Goal: Information Seeking & Learning: Learn about a topic

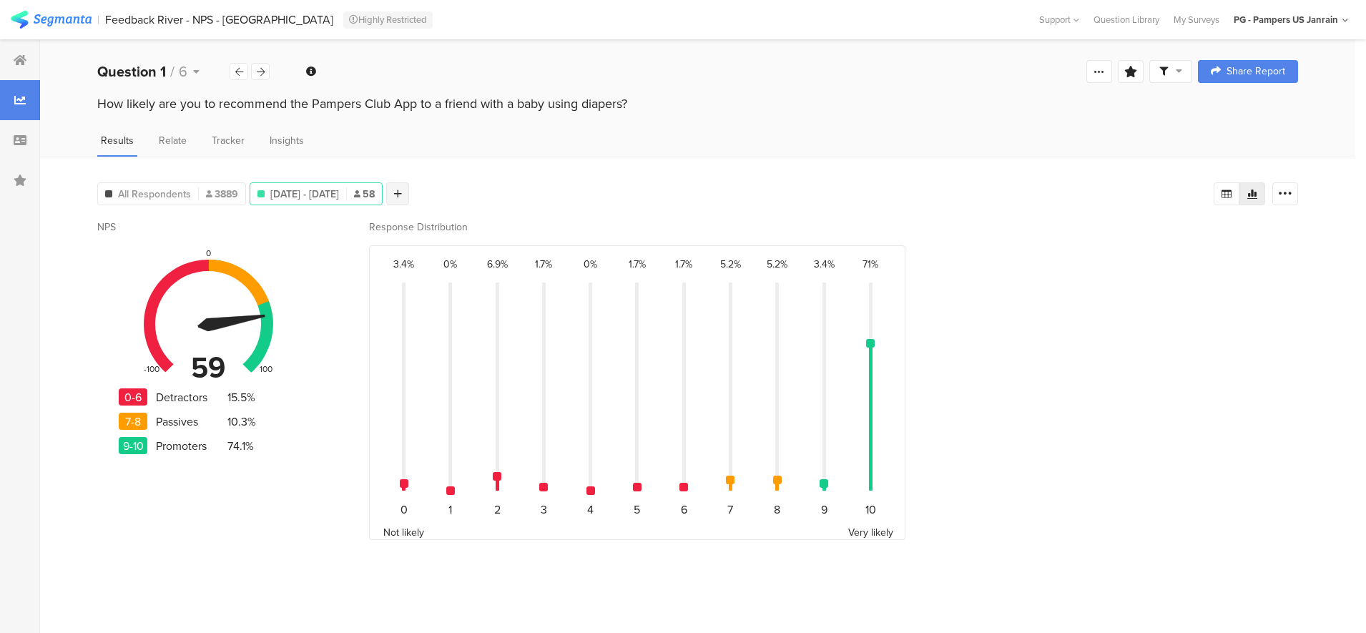
click at [409, 192] on div at bounding box center [397, 193] width 23 height 23
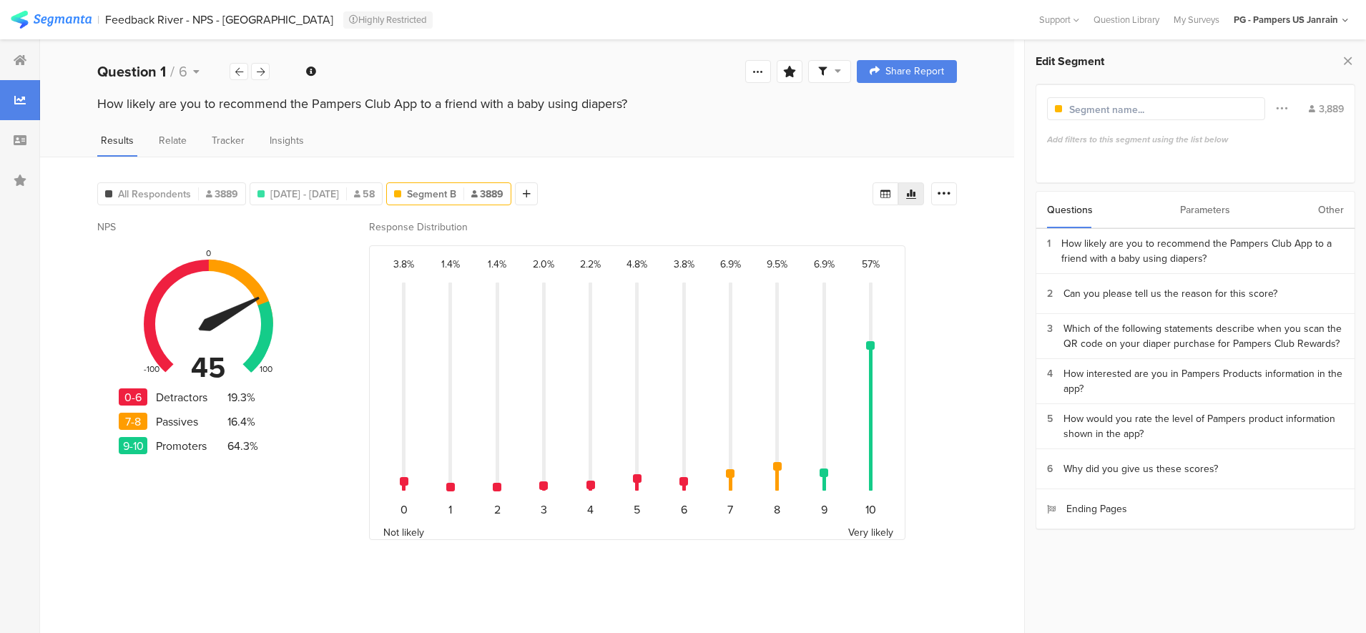
click at [1337, 210] on div "Other" at bounding box center [1331, 210] width 26 height 36
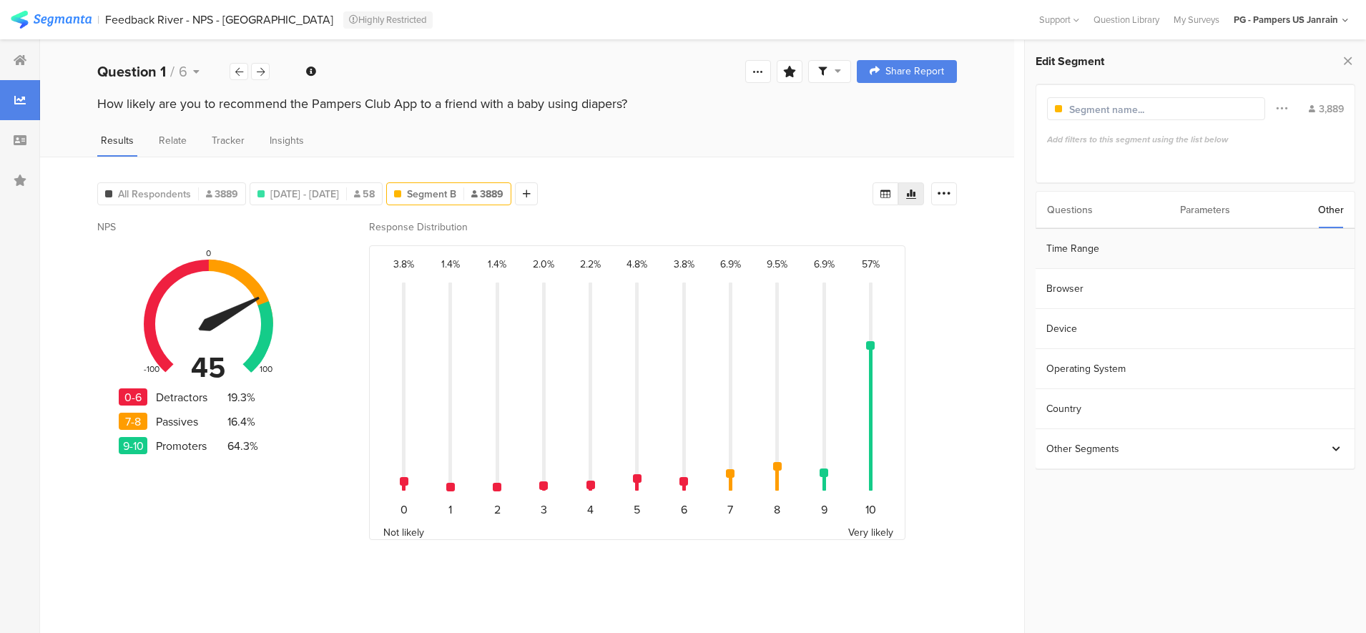
click at [1125, 254] on section "Time Range" at bounding box center [1194, 249] width 318 height 40
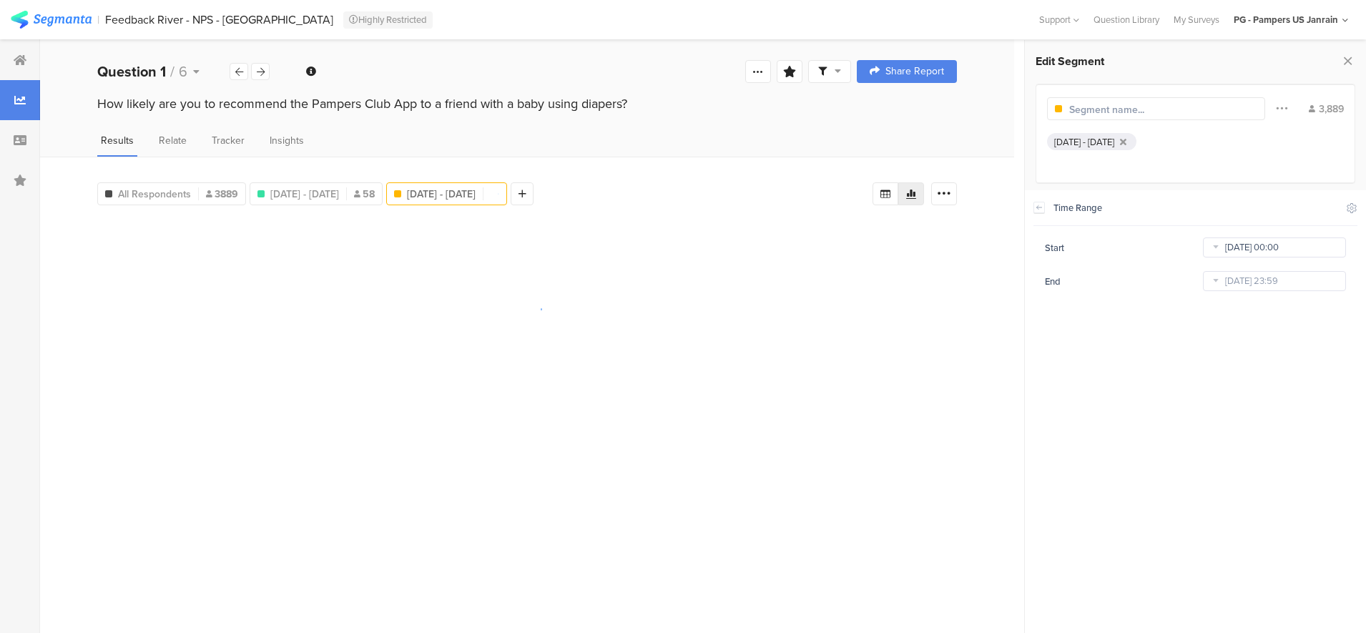
click at [1230, 247] on input "[DATE] 00:00" at bounding box center [1274, 247] width 143 height 20
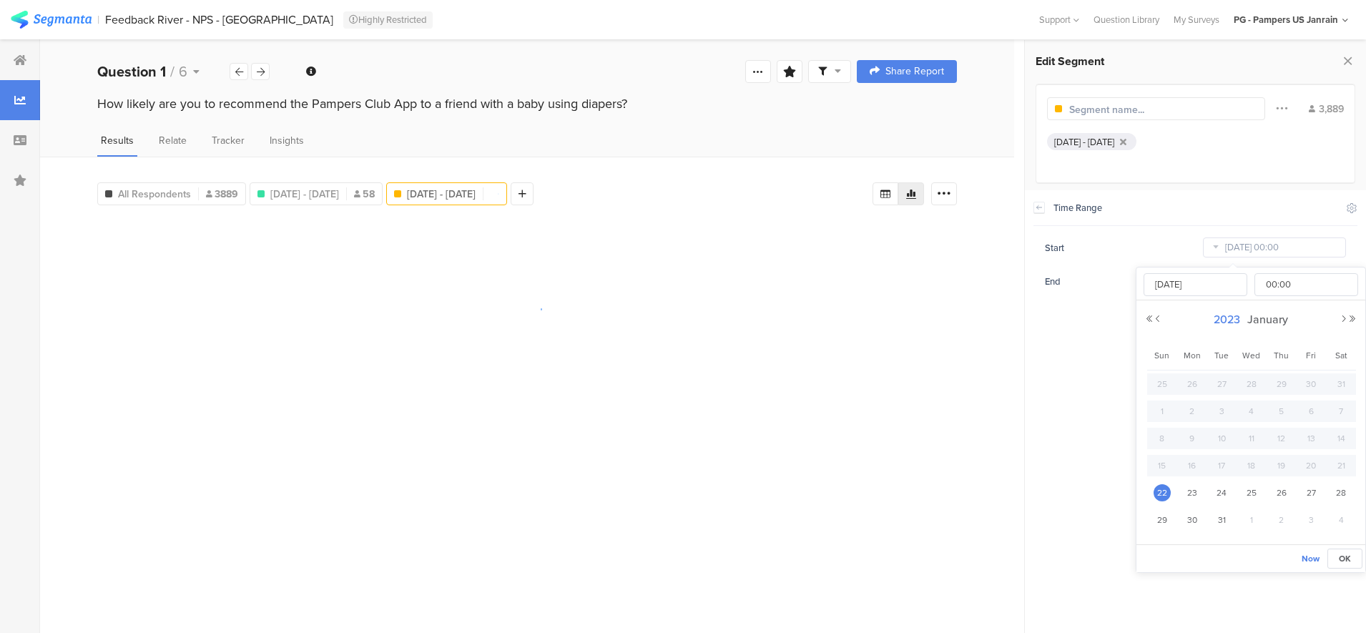
click at [1237, 312] on span "2023" at bounding box center [1227, 319] width 34 height 16
click at [1224, 422] on link "2025" at bounding box center [1225, 416] width 34 height 23
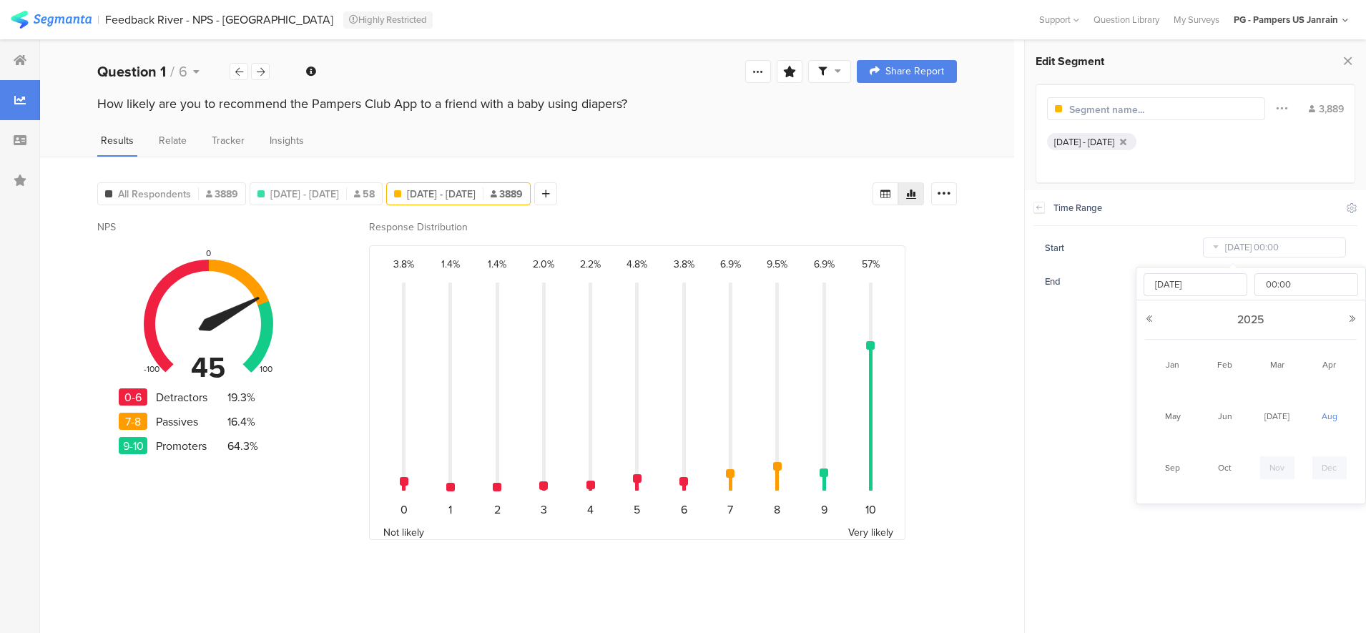
click at [1326, 420] on link "Aug" at bounding box center [1329, 416] width 34 height 23
click at [1311, 388] on span "1" at bounding box center [1310, 383] width 17 height 17
type input "[DATE] 00:00"
type input "[DATE]"
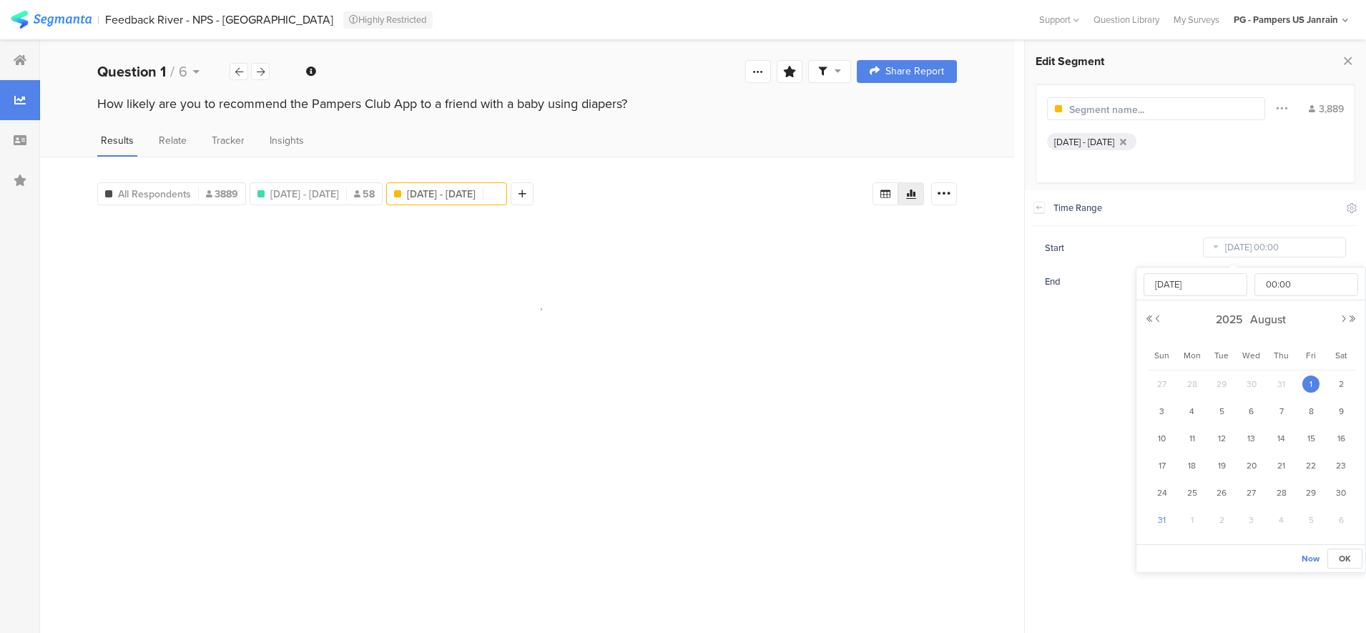
click at [1159, 517] on span "31" at bounding box center [1161, 519] width 17 height 17
type input "[DATE] 00:00"
type input "[DATE]"
click at [1318, 561] on span "Now" at bounding box center [1310, 558] width 18 height 13
type input "[DATE] 13:27"
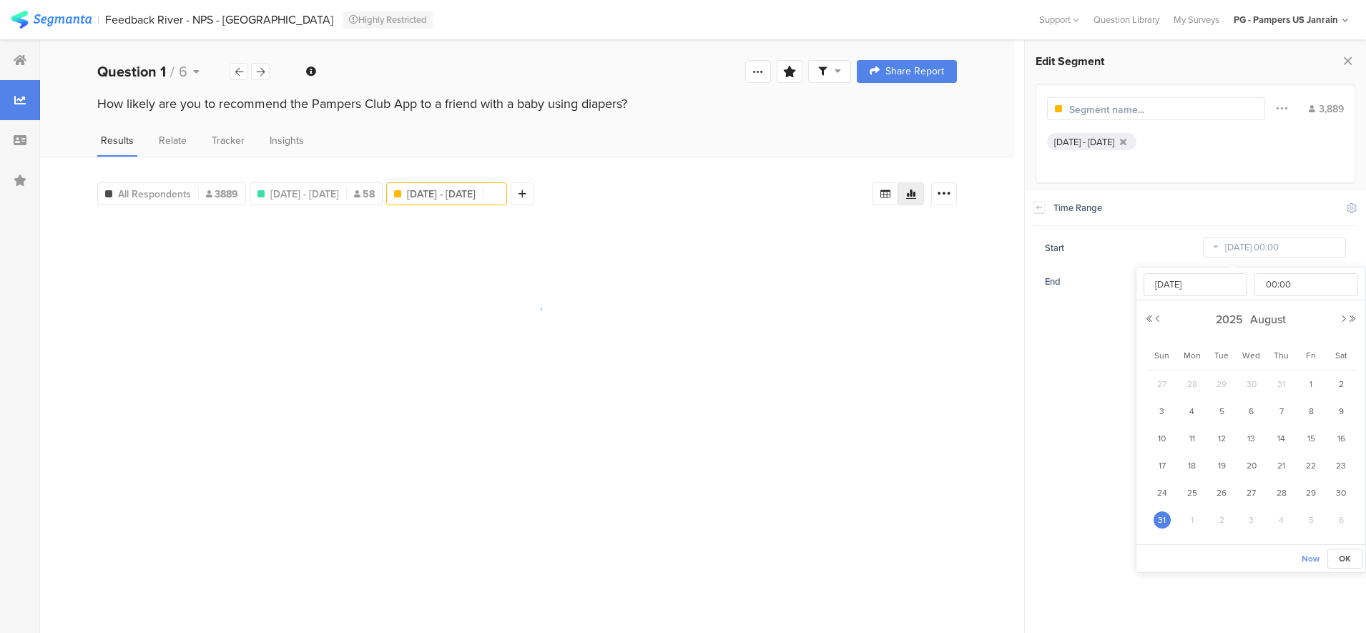
type input "[DATE]"
type input "13:27"
click at [1253, 251] on input "[DATE] 13:27" at bounding box center [1274, 247] width 143 height 20
click at [1155, 321] on button "Previous Month" at bounding box center [1157, 319] width 9 height 9
click at [1156, 318] on button "Previous Month" at bounding box center [1157, 319] width 9 height 9
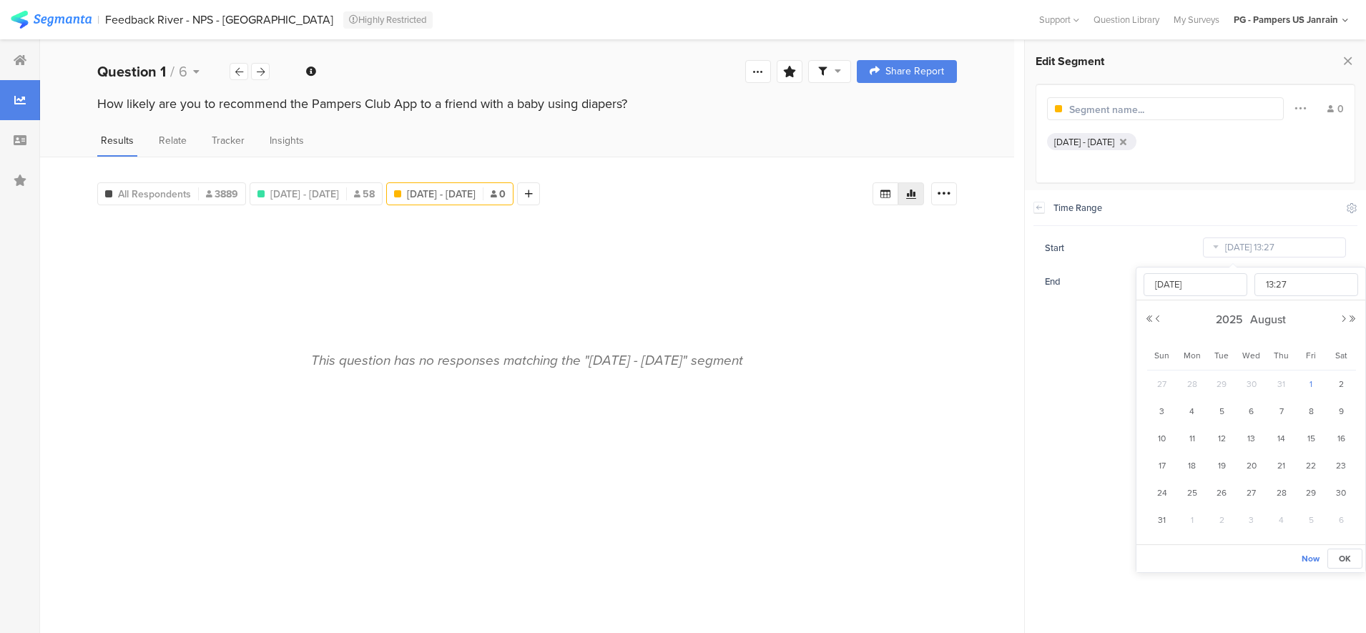
click at [1302, 382] on span "1" at bounding box center [1310, 383] width 17 height 17
type input "[DATE] 13:27"
type input "[DATE]"
click at [1308, 556] on span "Now" at bounding box center [1310, 558] width 18 height 13
type input "[DATE] 13:27"
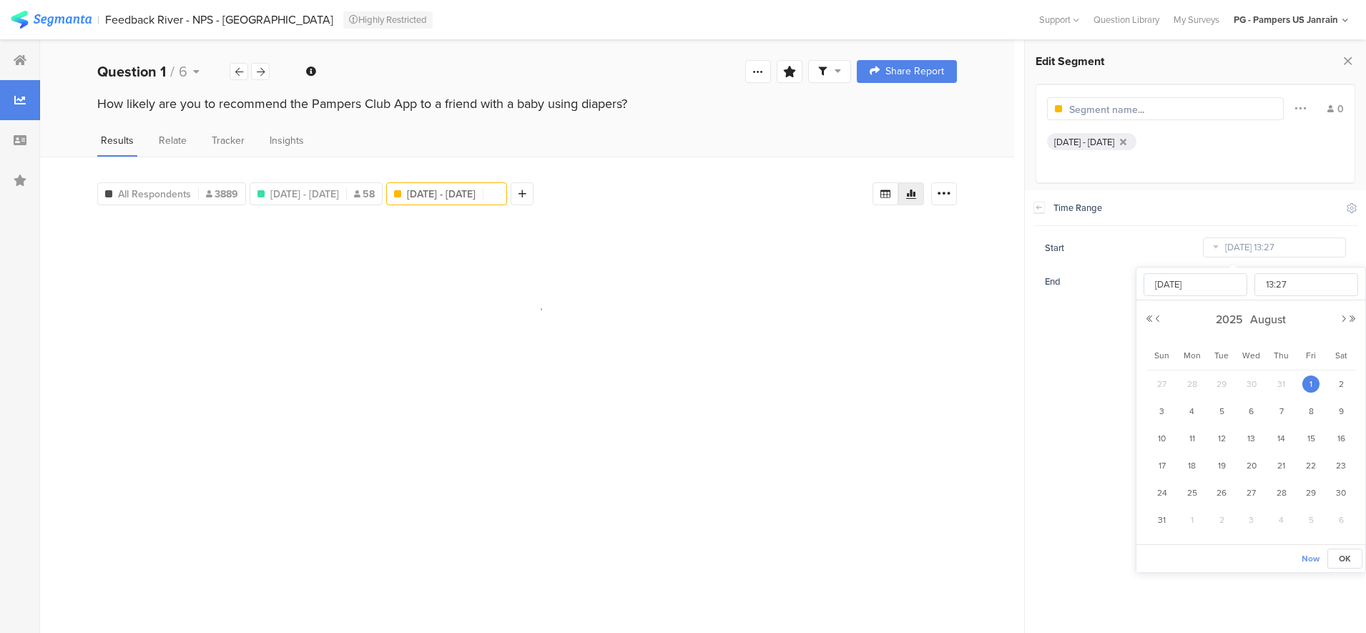
type input "[DATE]"
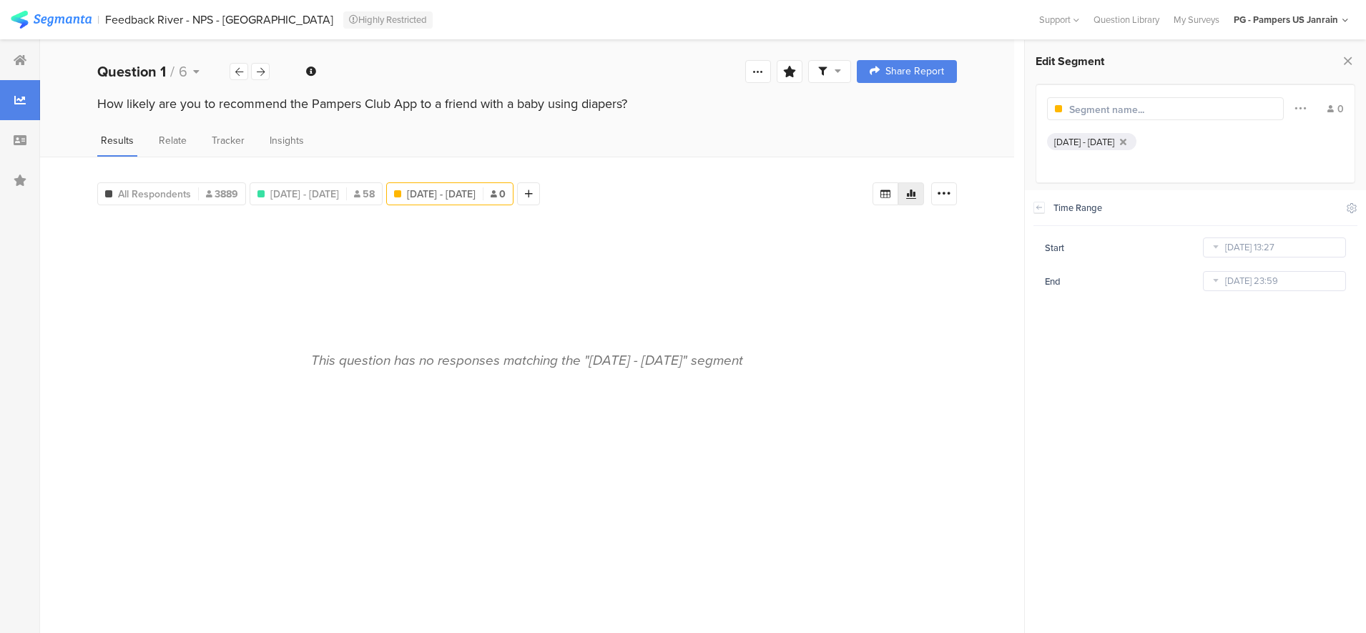
click at [1213, 245] on icon at bounding box center [1215, 247] width 18 height 23
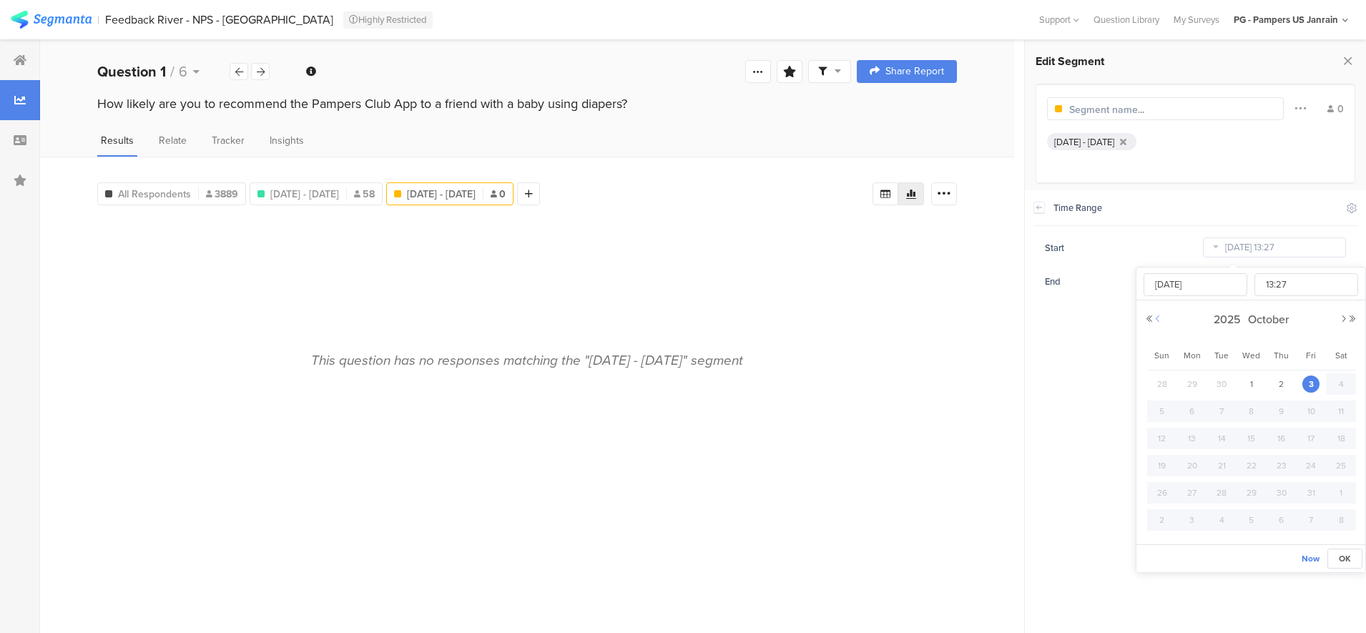
click at [1158, 321] on button "Previous Month" at bounding box center [1157, 319] width 9 height 9
click at [1316, 383] on span "1" at bounding box center [1310, 383] width 17 height 17
type input "[DATE] 13:27"
type input "[DATE]"
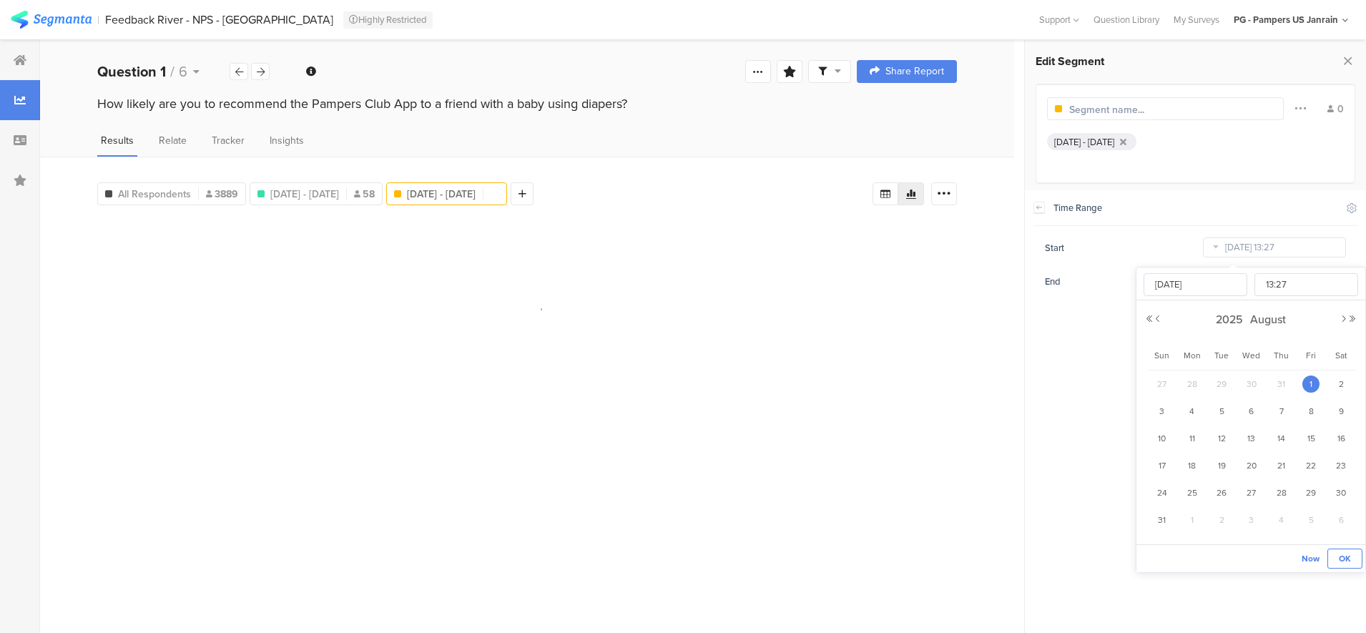
click at [1351, 555] on button "OK" at bounding box center [1344, 558] width 35 height 20
click at [1215, 277] on icon at bounding box center [1215, 281] width 18 height 23
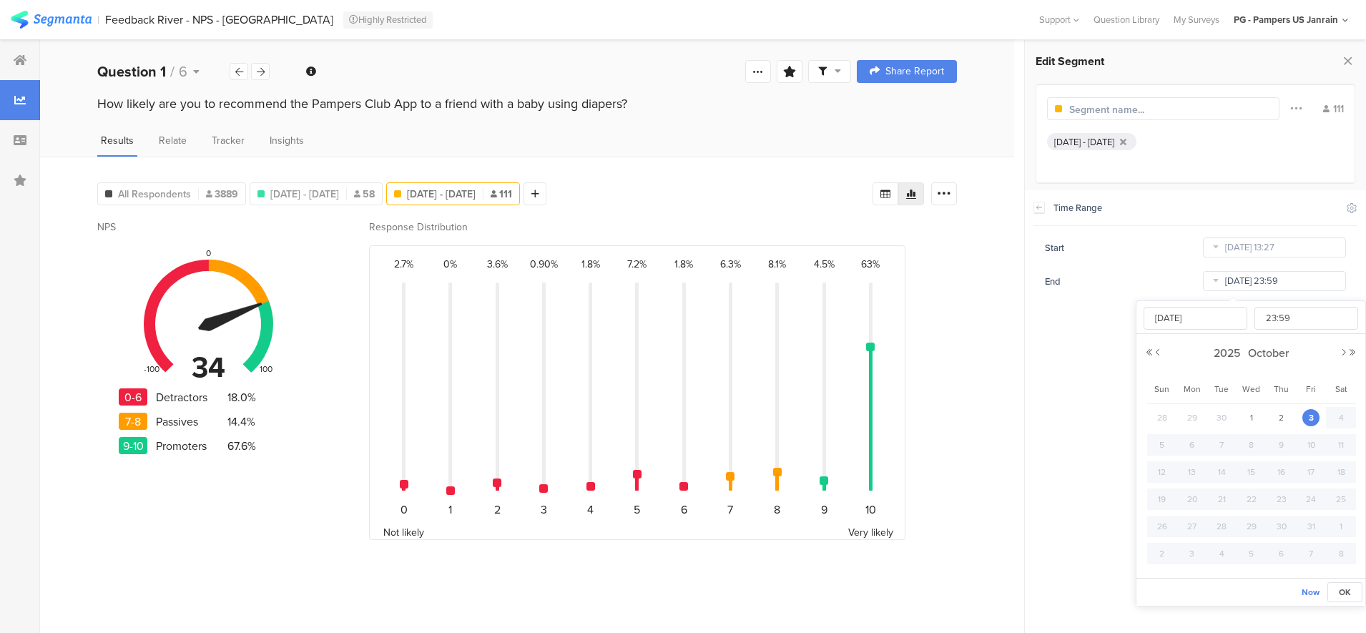
click at [1238, 278] on input "[DATE] 23:59" at bounding box center [1274, 281] width 143 height 20
click at [1156, 348] on button "Previous Month" at bounding box center [1157, 352] width 9 height 9
click at [1158, 352] on button "Previous Month" at bounding box center [1157, 352] width 9 height 9
click at [1162, 556] on span "31" at bounding box center [1161, 553] width 17 height 17
type input "[DATE] 23:59"
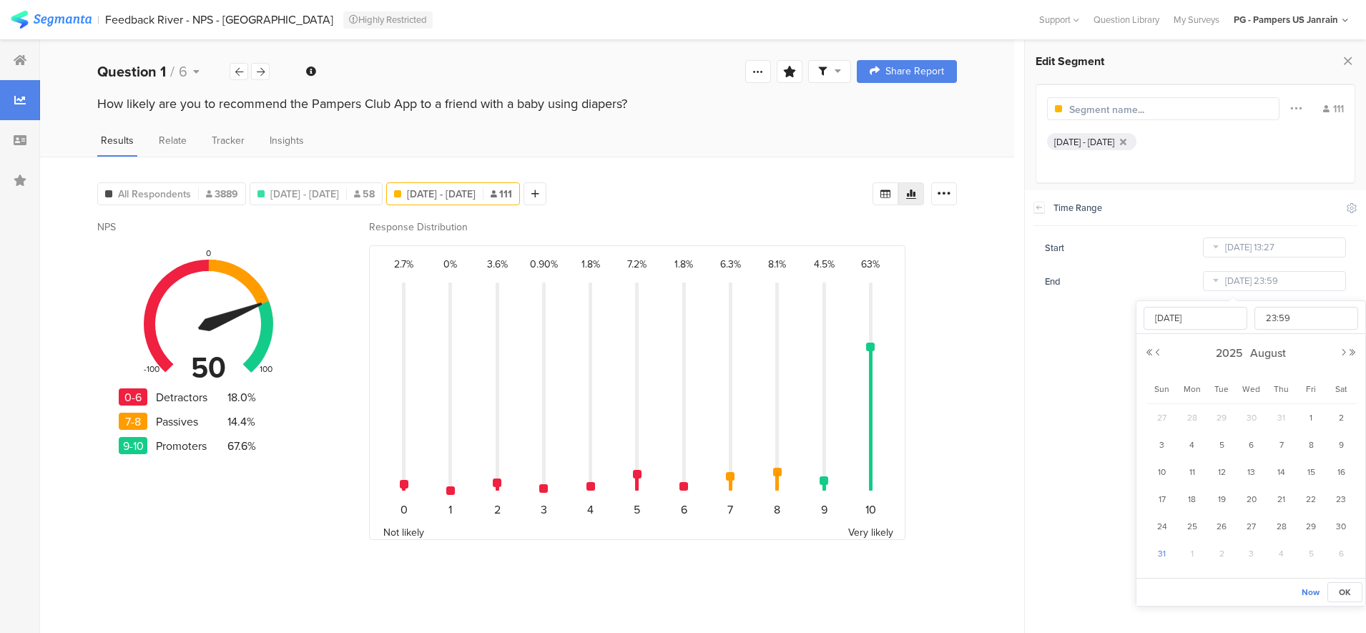
type input "[DATE]"
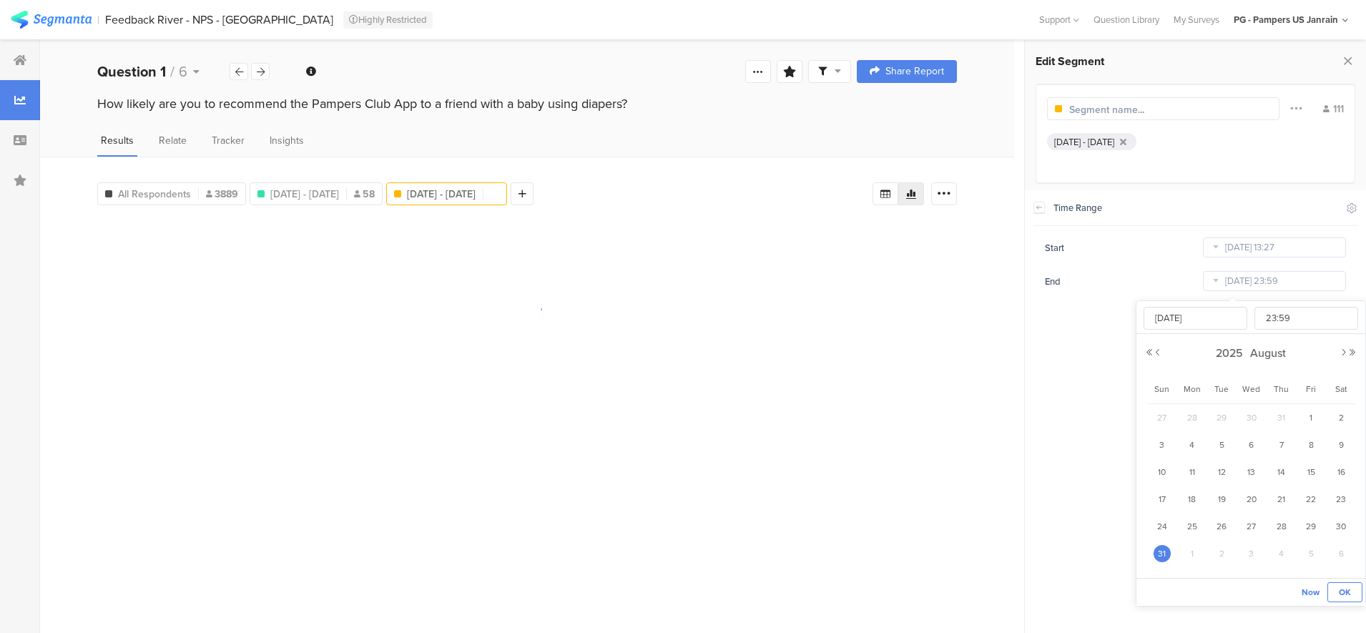
click at [1344, 589] on span "OK" at bounding box center [1344, 592] width 12 height 13
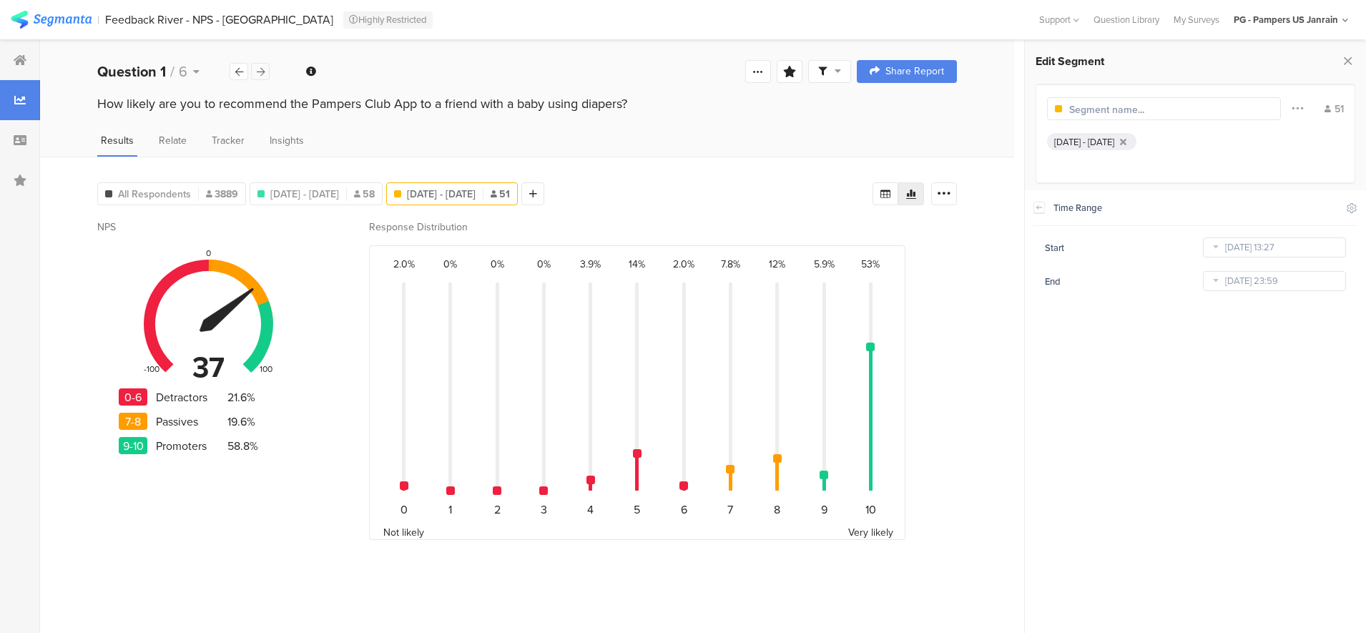
click at [264, 71] on icon at bounding box center [261, 71] width 8 height 9
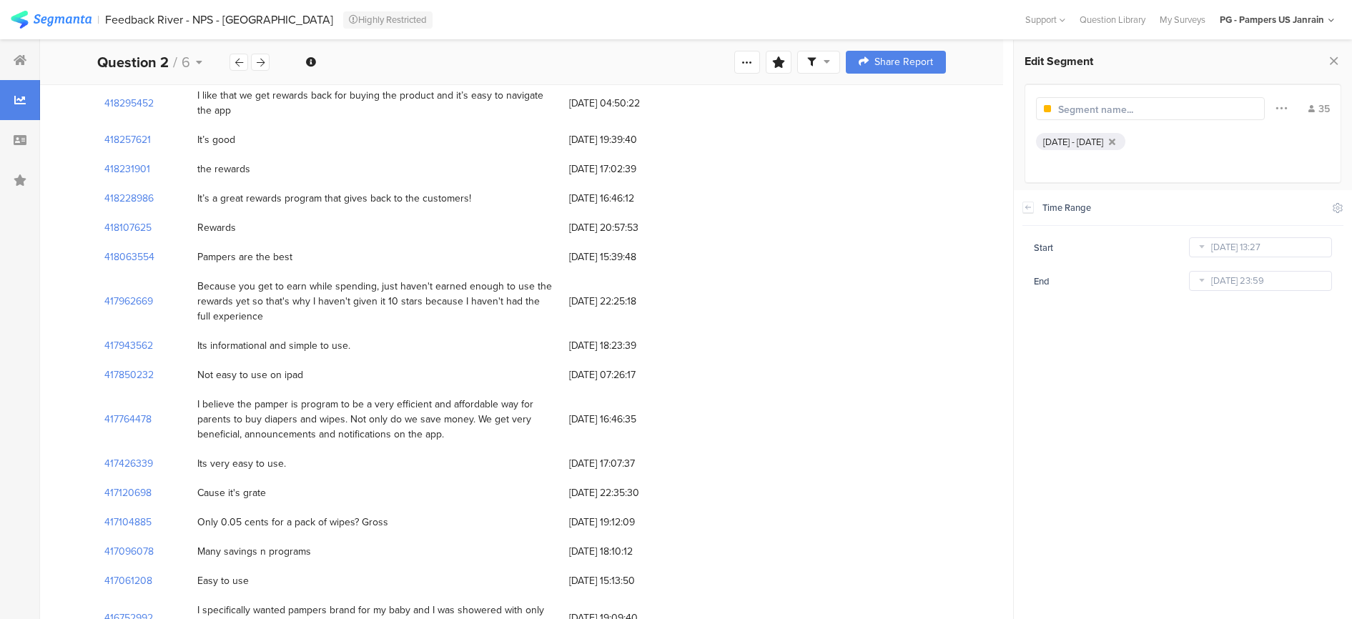
scroll to position [854, 0]
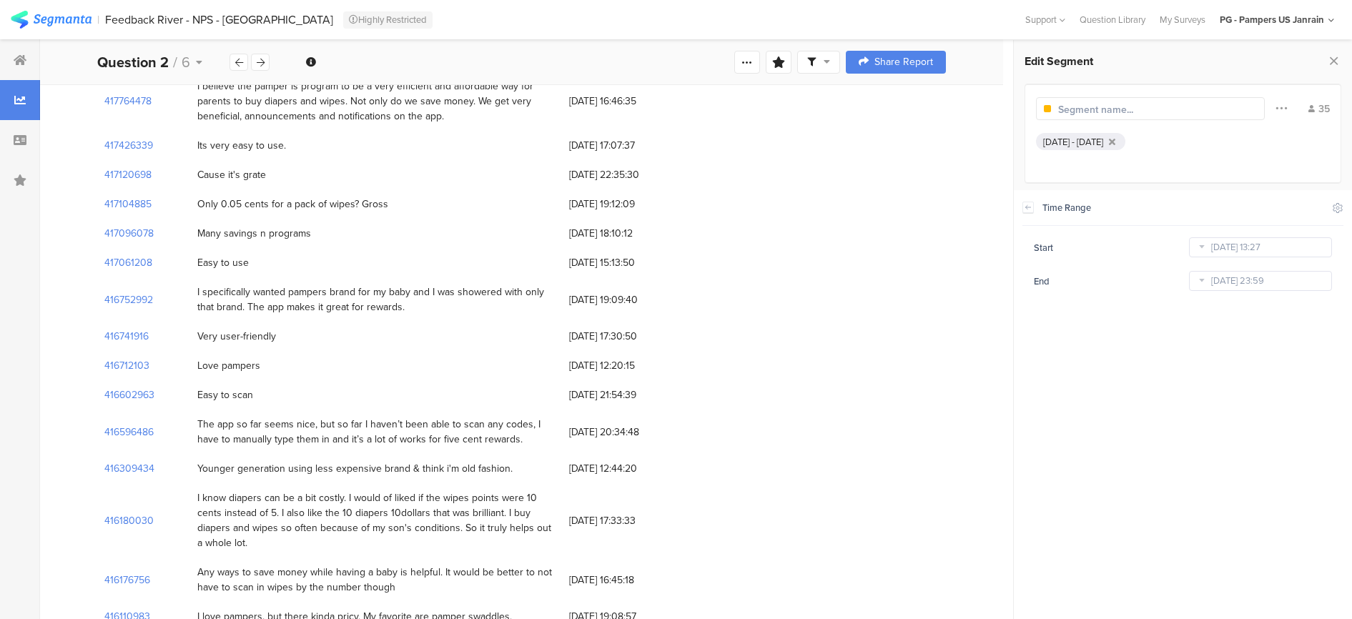
drag, startPoint x: 221, startPoint y: 262, endPoint x: 658, endPoint y: 656, distance: 588.3
drag, startPoint x: 658, startPoint y: 656, endPoint x: 379, endPoint y: 389, distance: 385.8
copy div "L ipsu dol sitamet consec adi eli seddoe tem inc utl 28/13/7464 et 80:27:85 986…"
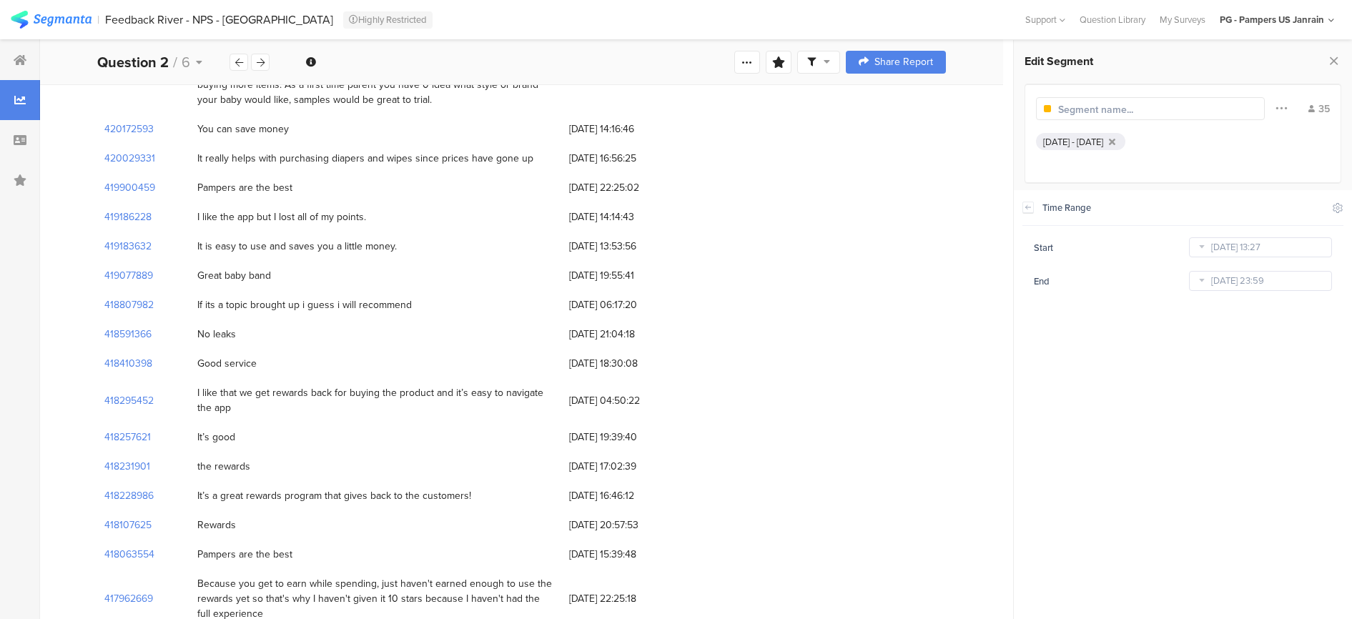
scroll to position [228, 0]
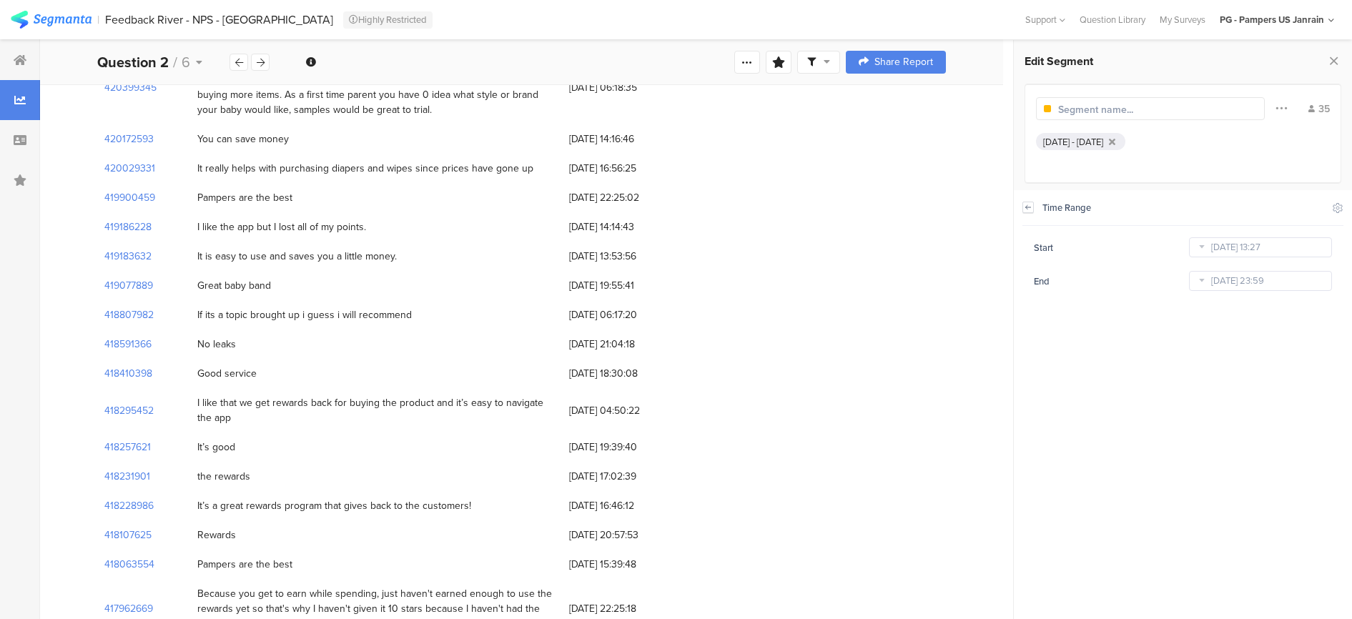
click at [1023, 209] on icon at bounding box center [1028, 207] width 10 height 11
click at [1185, 207] on div "Parameters" at bounding box center [1193, 210] width 50 height 36
click at [1057, 220] on div "Questions" at bounding box center [1059, 210] width 46 height 36
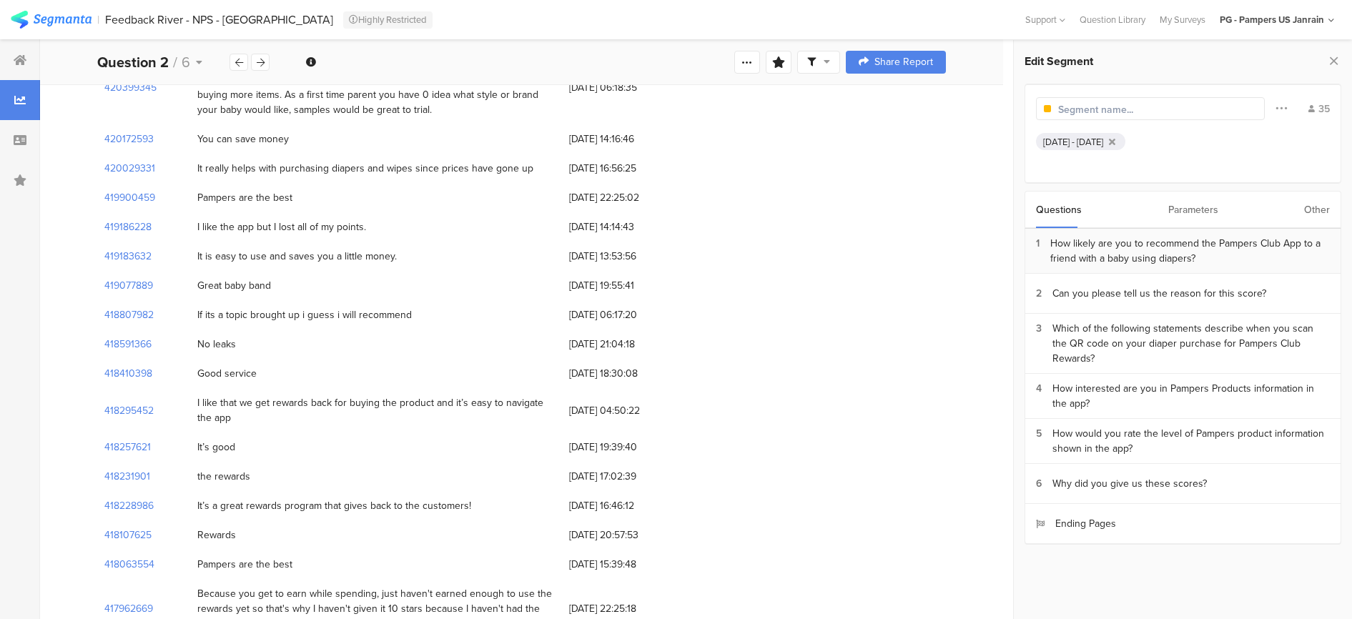
click at [1104, 251] on div "How likely are you to recommend the Pampers Club App to a friend with a baby us…" at bounding box center [1190, 251] width 280 height 30
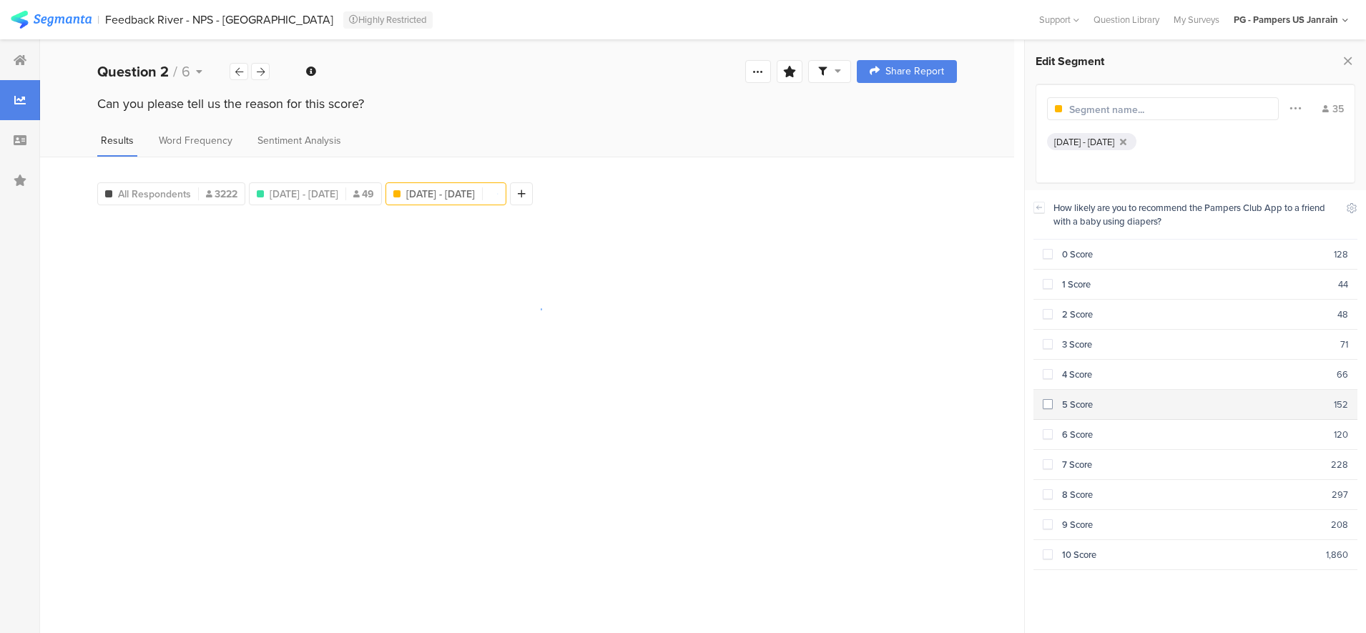
click at [1055, 408] on section "5 Score 152" at bounding box center [1195, 405] width 325 height 30
click at [1047, 369] on span at bounding box center [1047, 374] width 10 height 10
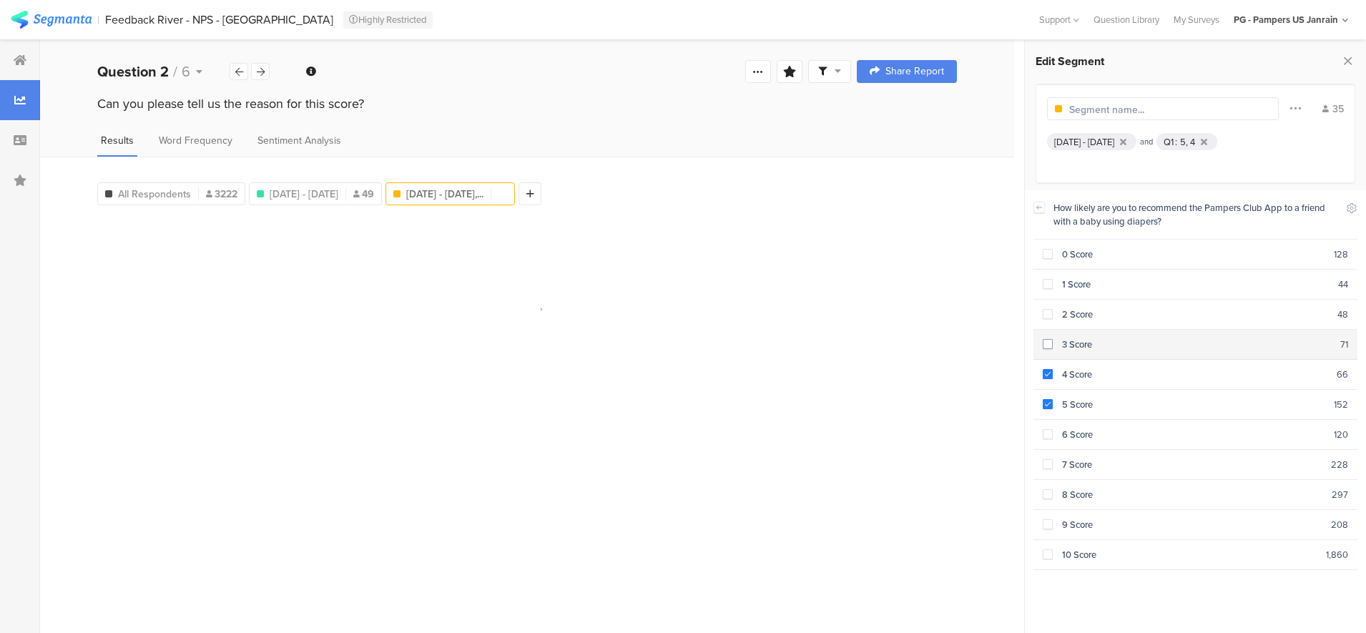
click at [1050, 339] on span at bounding box center [1047, 344] width 10 height 10
click at [1052, 312] on div "2 Score" at bounding box center [1194, 314] width 285 height 14
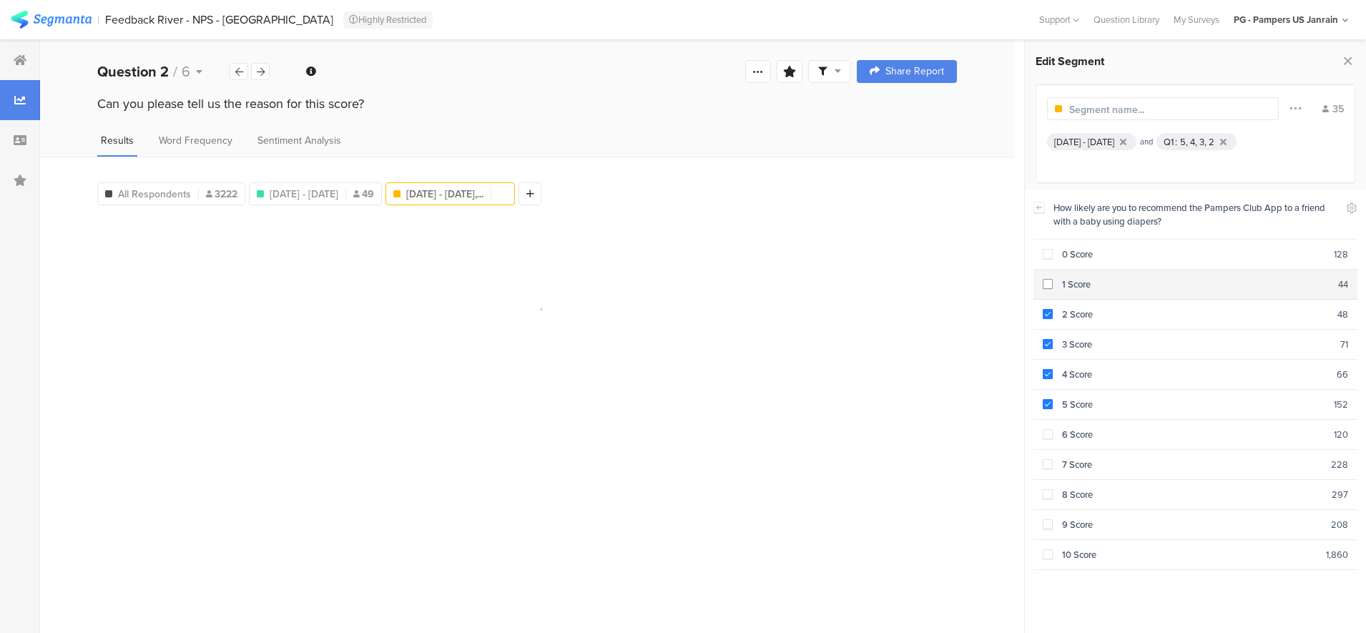
click at [1055, 271] on section "1 Score 44" at bounding box center [1195, 285] width 325 height 30
click at [1052, 251] on div "0 Score" at bounding box center [1193, 254] width 282 height 14
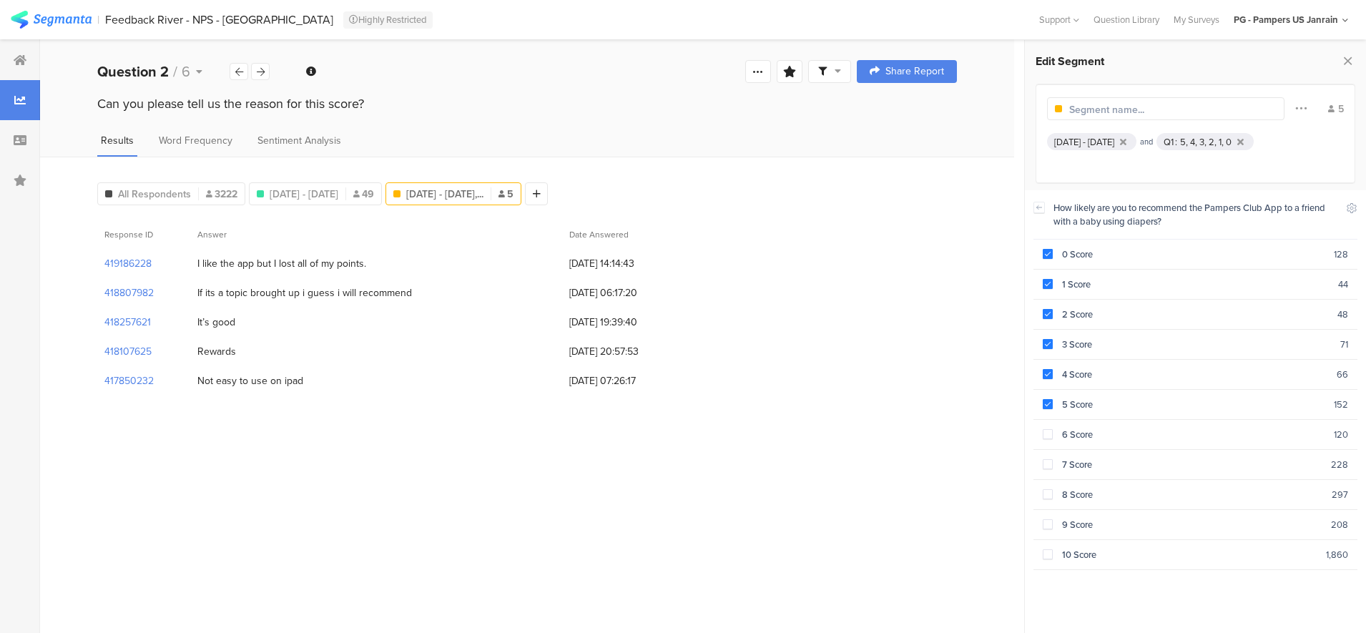
click at [805, 193] on div "All Respondents 3222 [DATE] - [DATE] 49 [DATE] - [DATE],... 5 Add Segment" at bounding box center [526, 191] width 859 height 29
drag, startPoint x: 200, startPoint y: 288, endPoint x: 426, endPoint y: 277, distance: 226.2
click at [426, 278] on div "If its a topic brought up i guess i will recommend" at bounding box center [376, 292] width 372 height 29
drag, startPoint x: 426, startPoint y: 277, endPoint x: 320, endPoint y: 287, distance: 106.9
click at [320, 287] on div "If its a topic brought up i guess i will recommend" at bounding box center [304, 292] width 214 height 15
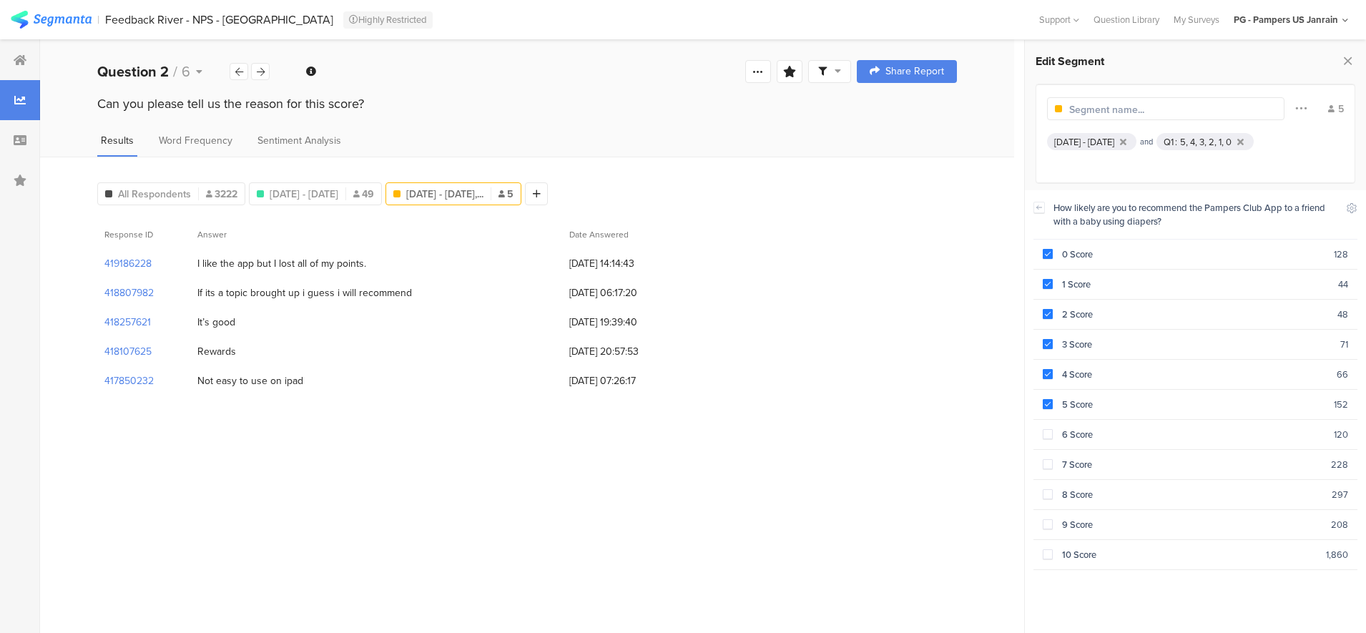
click at [212, 267] on div "I like the app but I lost all of my points." at bounding box center [281, 263] width 169 height 15
drag, startPoint x: 194, startPoint y: 259, endPoint x: 373, endPoint y: 263, distance: 178.1
click at [373, 263] on div "I like the app but I lost all of my points." at bounding box center [376, 263] width 372 height 29
drag, startPoint x: 373, startPoint y: 263, endPoint x: 355, endPoint y: 260, distance: 18.1
copy div "I like the app but I lost all of my points."
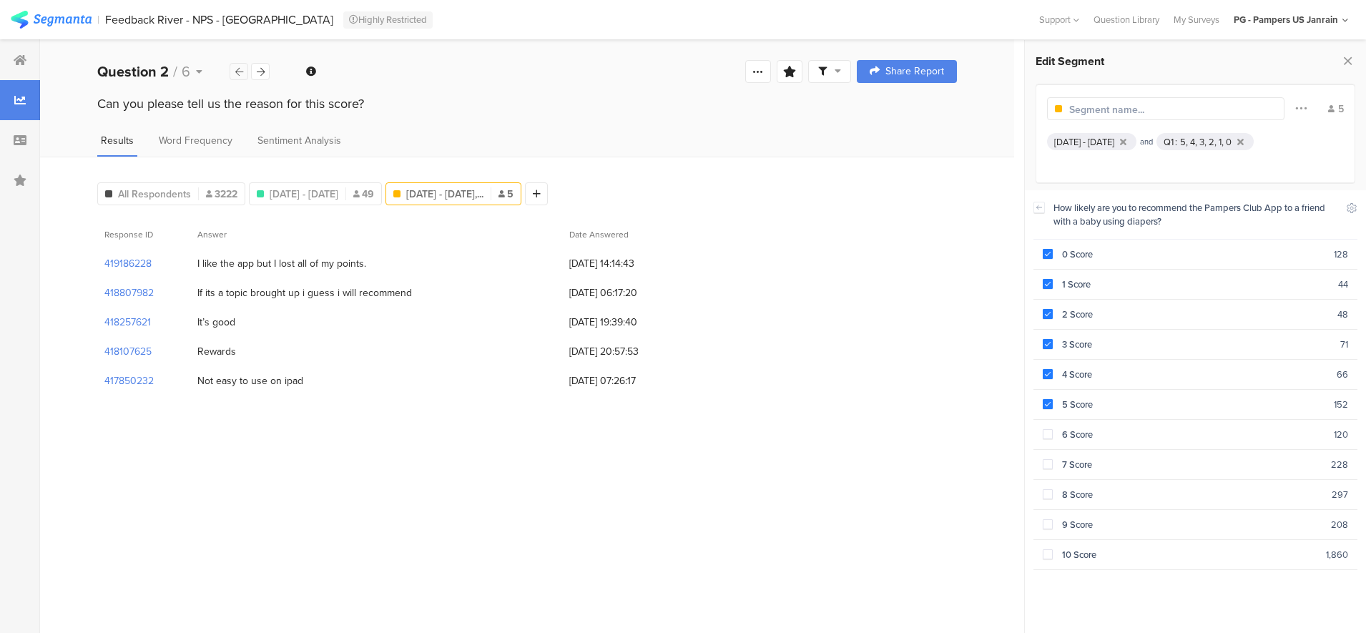
click at [238, 69] on icon at bounding box center [239, 71] width 8 height 9
